Goal: Transaction & Acquisition: Book appointment/travel/reservation

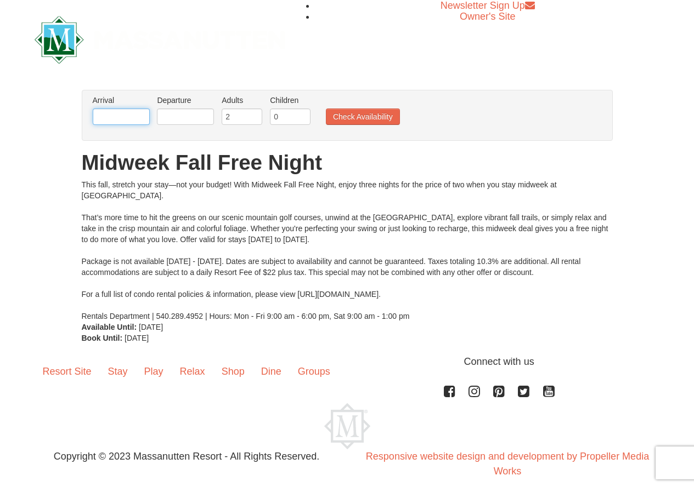
click at [111, 122] on input "text" at bounding box center [121, 117] width 57 height 16
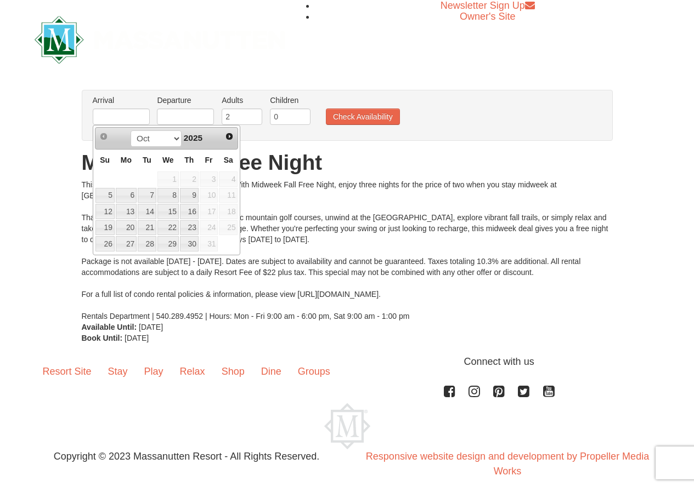
click at [233, 179] on span "4" at bounding box center [228, 179] width 19 height 15
click at [111, 195] on link "5" at bounding box center [104, 195] width 19 height 15
type input "[DATE]"
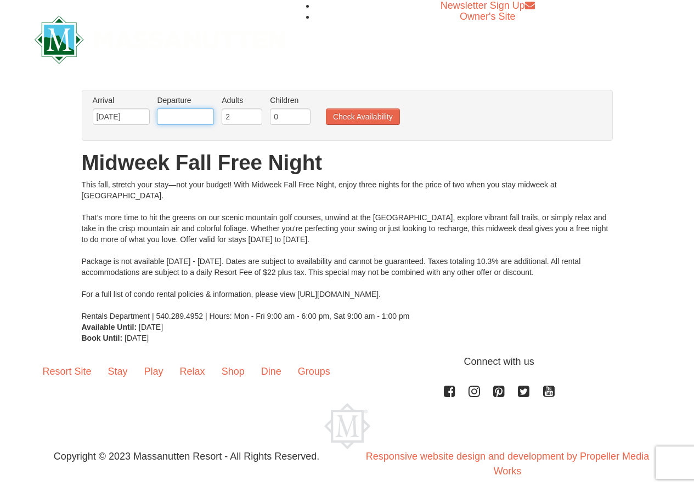
click at [166, 121] on input "text" at bounding box center [185, 117] width 57 height 16
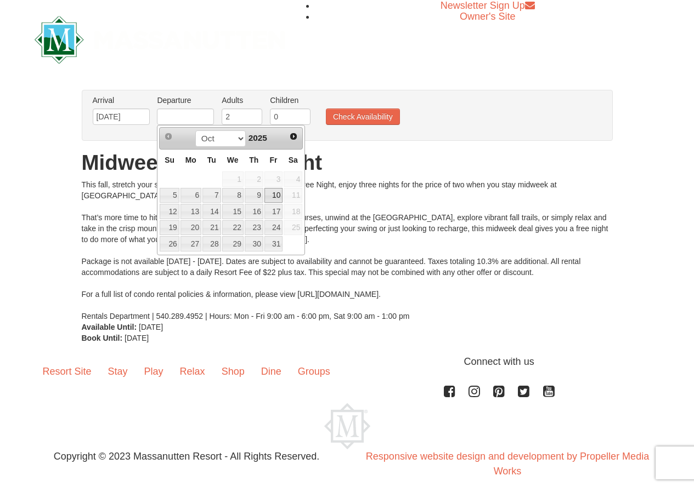
click at [271, 194] on link "10" at bounding box center [273, 195] width 19 height 15
type input "[DATE]"
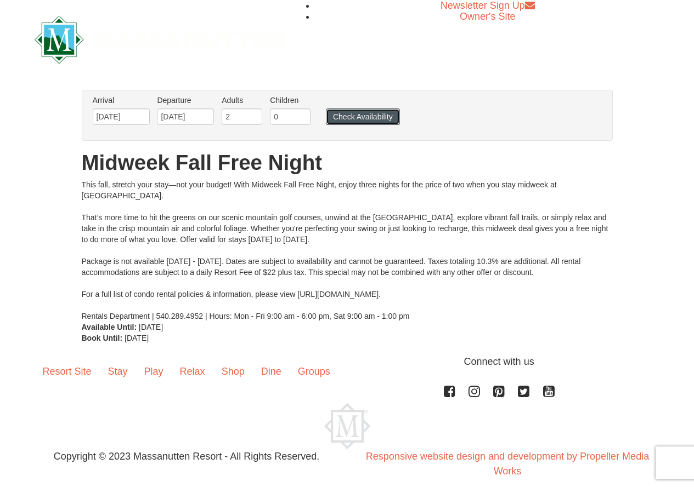
click at [361, 124] on button "Check Availability" at bounding box center [363, 117] width 74 height 16
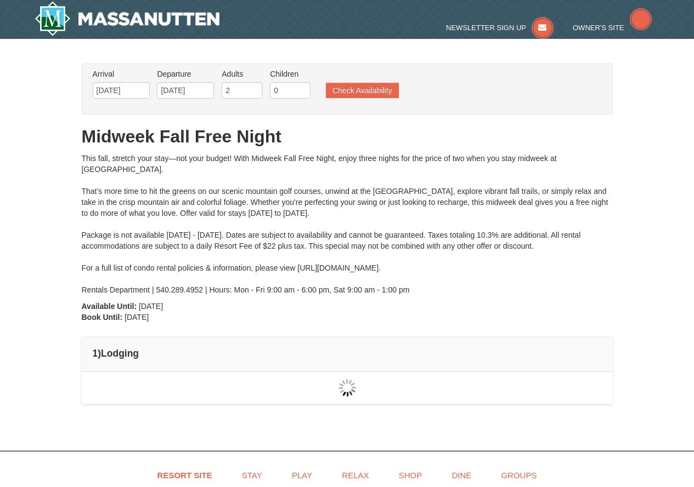
click at [359, 118] on div "From: To: Adults: 2 Children: 0 Change Arrival Please format dates MM/DD/YYYY […" at bounding box center [347, 239] width 531 height 351
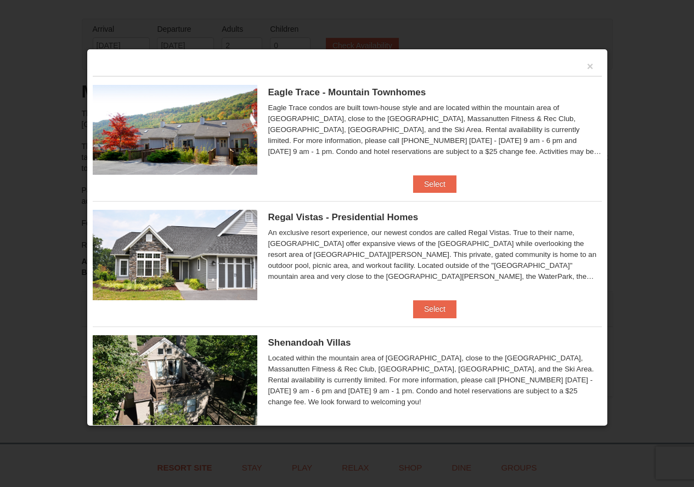
scroll to position [44, 0]
click at [587, 68] on button "×" at bounding box center [590, 66] width 7 height 11
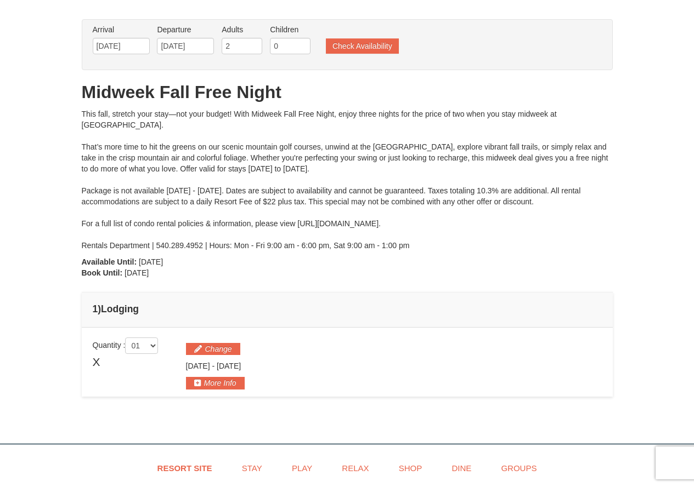
scroll to position [0, 0]
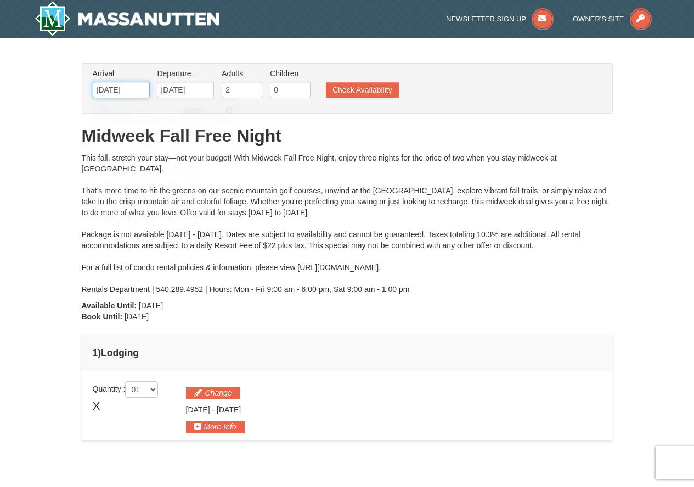
click at [132, 96] on input "[DATE]" at bounding box center [121, 90] width 57 height 16
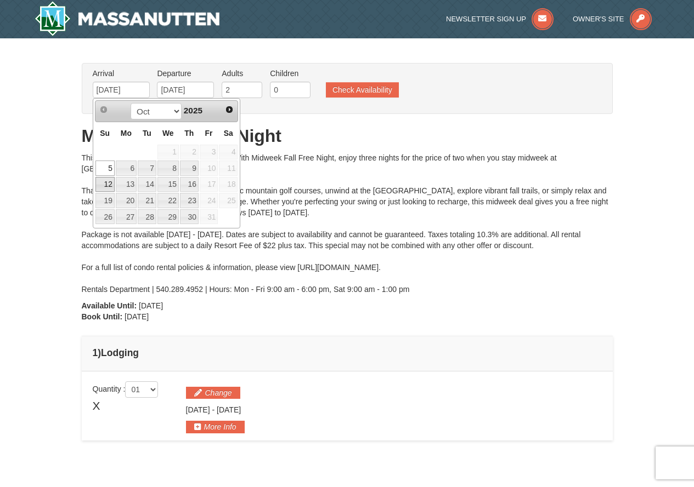
click at [104, 186] on link "12" at bounding box center [104, 184] width 19 height 15
type input "[DATE]"
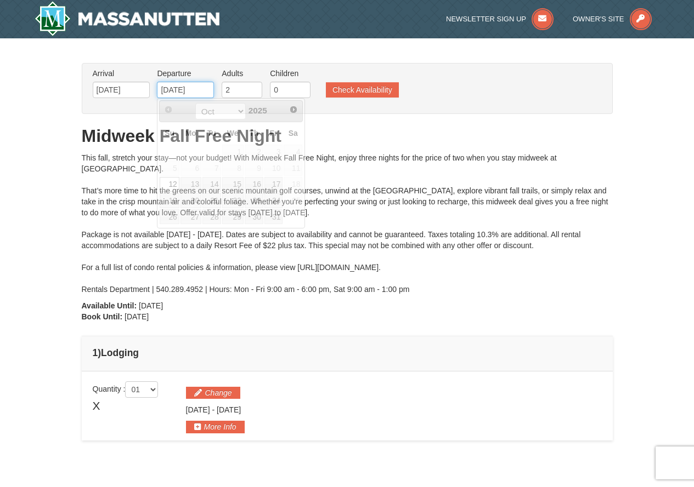
click at [186, 89] on input "[DATE]" at bounding box center [185, 90] width 57 height 16
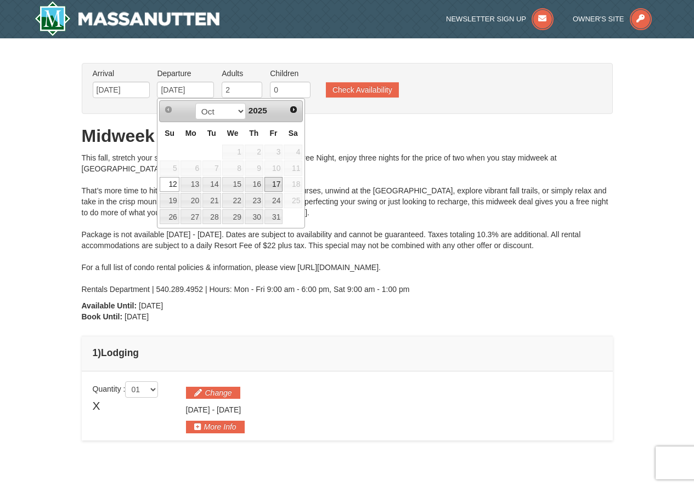
click at [274, 182] on link "17" at bounding box center [273, 184] width 19 height 15
type input "[DATE]"
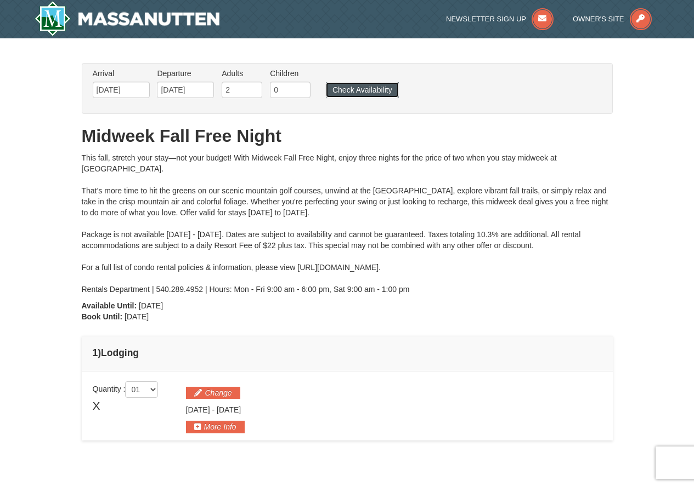
click at [355, 90] on button "Check Availability" at bounding box center [362, 89] width 73 height 15
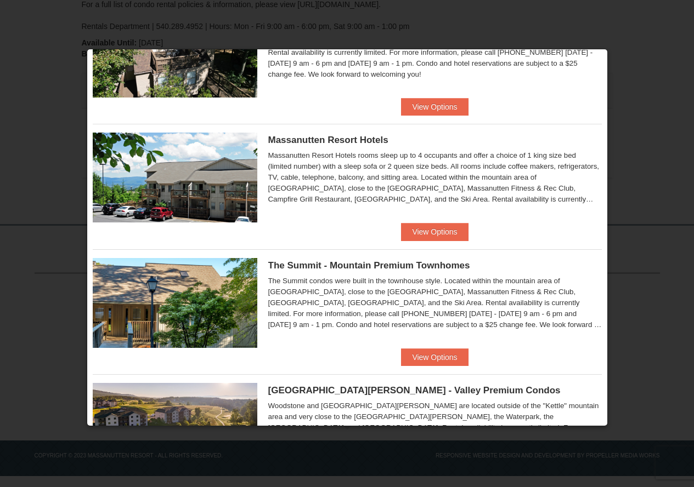
scroll to position [384, 0]
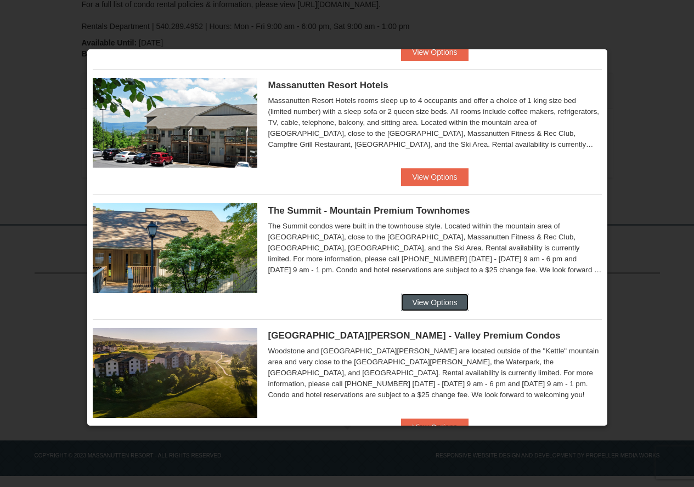
click at [422, 300] on button "View Options" at bounding box center [434, 303] width 67 height 18
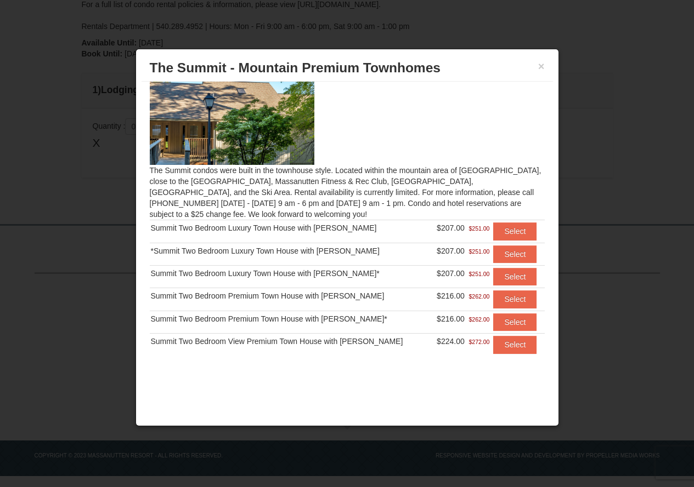
scroll to position [18, 0]
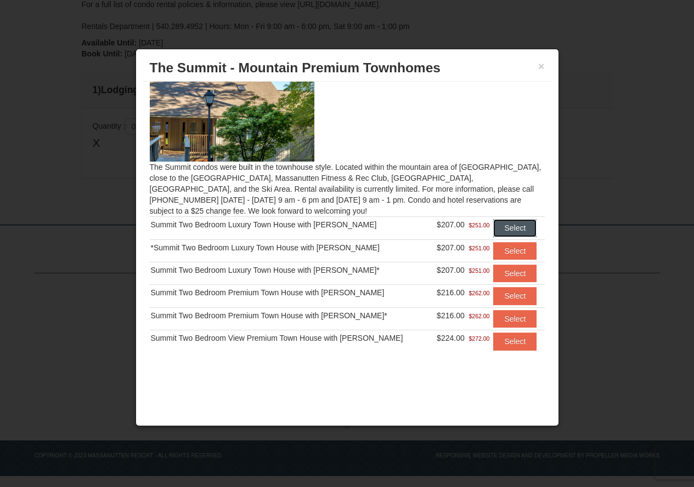
click at [495, 233] on button "Select" at bounding box center [514, 228] width 43 height 18
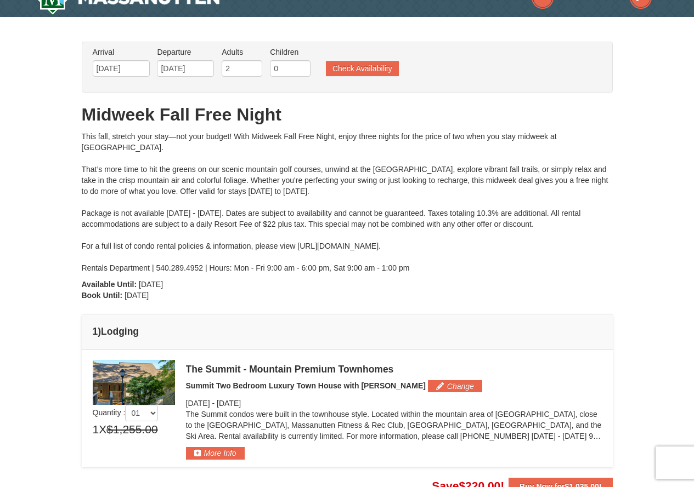
scroll to position [0, 0]
